Goal: Task Accomplishment & Management: Manage account settings

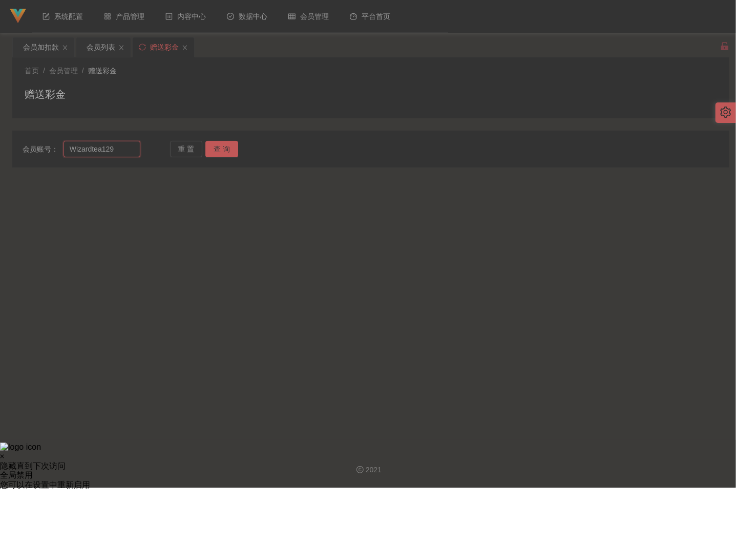
click at [105, 157] on input "Wizardtea129" at bounding box center [101, 149] width 77 height 16
paste input "chrisjdchu"
type input "chrisjdchu"
click at [220, 145] on button "查 询" at bounding box center [221, 149] width 33 height 16
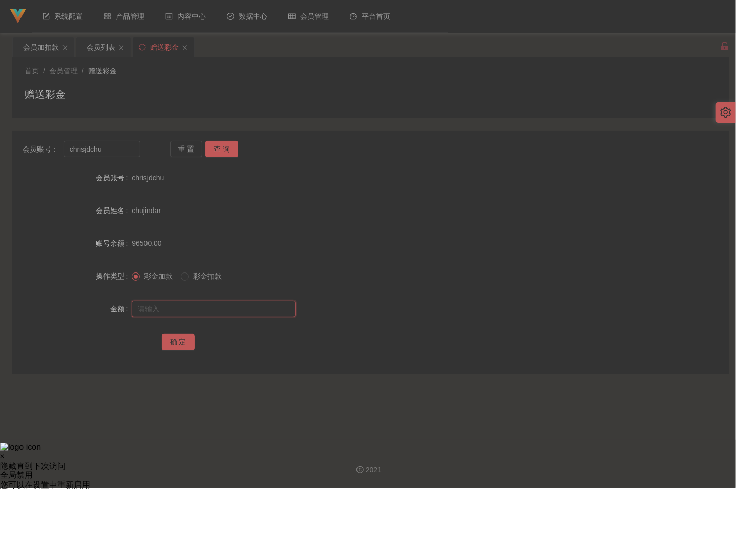
click at [185, 311] on input "text" at bounding box center [214, 309] width 164 height 16
paste input "30000"
type input "30000"
click at [180, 345] on button "确 定" at bounding box center [178, 342] width 33 height 16
